Goal: Task Accomplishment & Management: Use online tool/utility

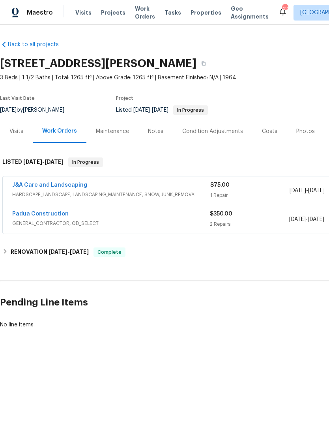
click at [298, 133] on div "Photos" at bounding box center [305, 131] width 19 height 8
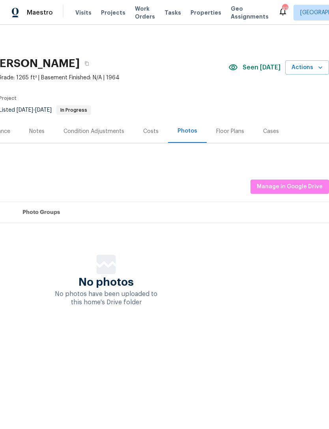
scroll to position [0, 117]
click at [288, 187] on span "Manage in Google Drive" at bounding box center [290, 187] width 66 height 10
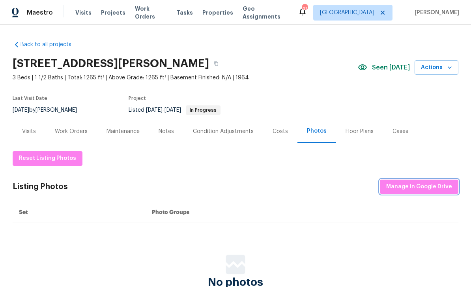
click at [328, 187] on span "Manage in Google Drive" at bounding box center [419, 187] width 66 height 10
